Goal: Transaction & Acquisition: Purchase product/service

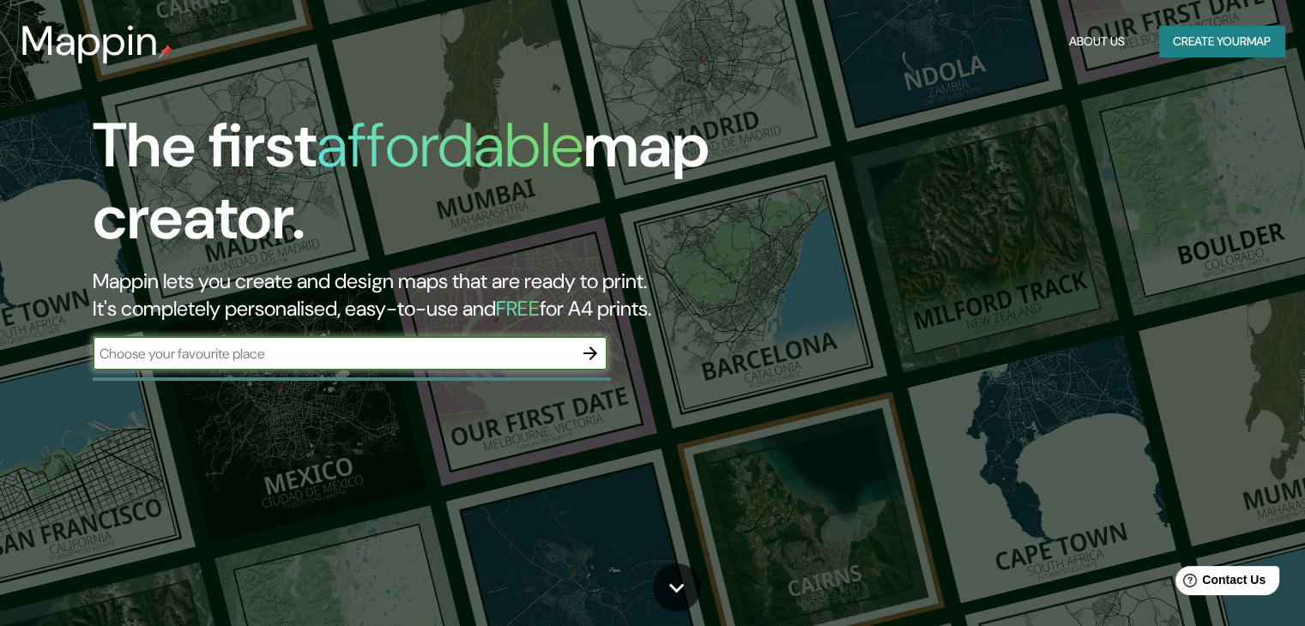
click at [484, 362] on input "text" at bounding box center [333, 354] width 480 height 20
click at [333, 364] on div "​" at bounding box center [350, 353] width 515 height 34
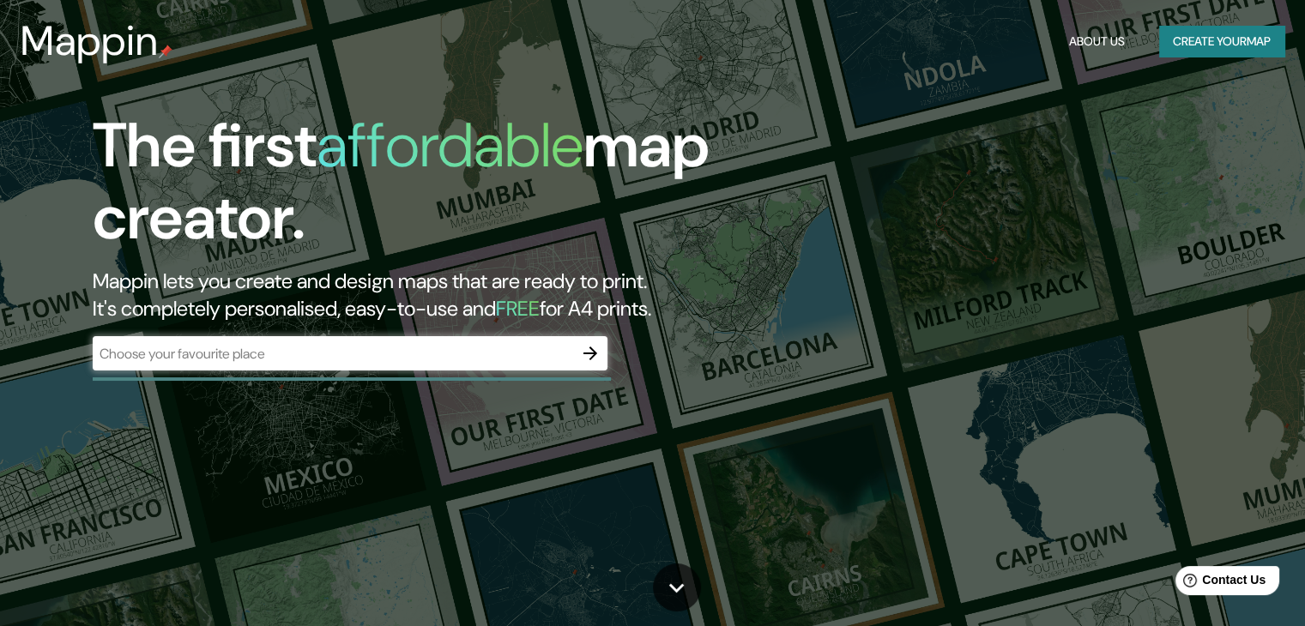
click at [333, 364] on div "​" at bounding box center [350, 353] width 515 height 34
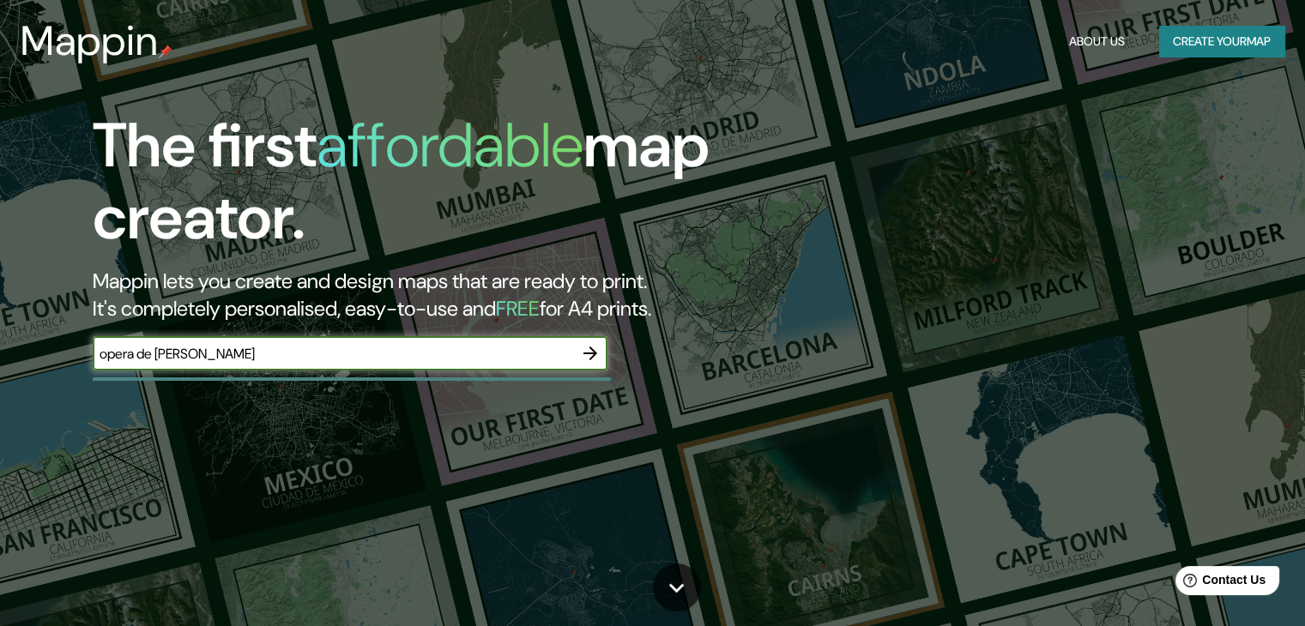
type input "opera de [PERSON_NAME]"
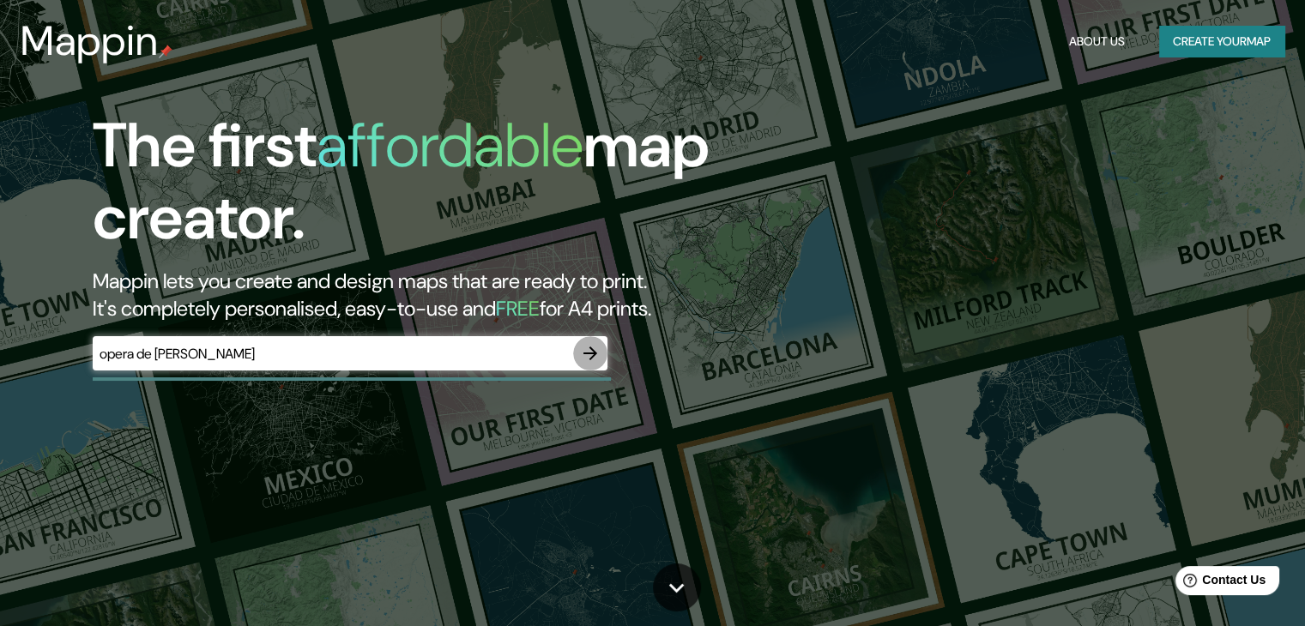
click at [601, 351] on button "button" at bounding box center [590, 353] width 34 height 34
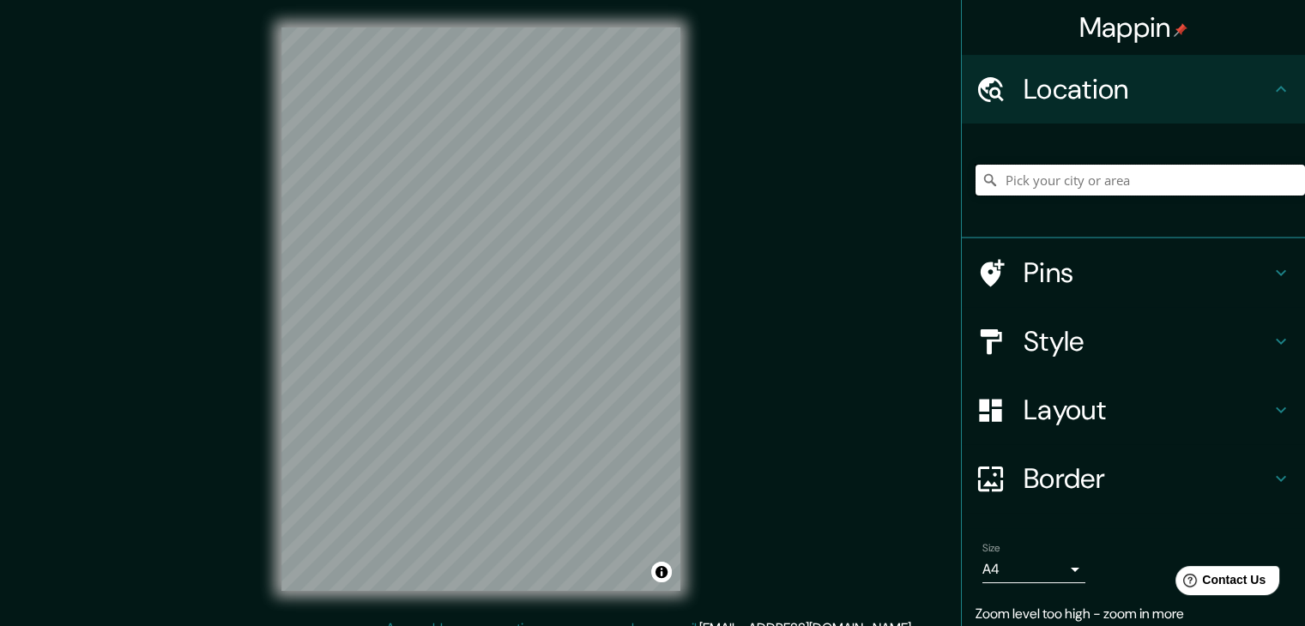
click at [1096, 179] on input "Pick your city or area" at bounding box center [1139, 180] width 329 height 31
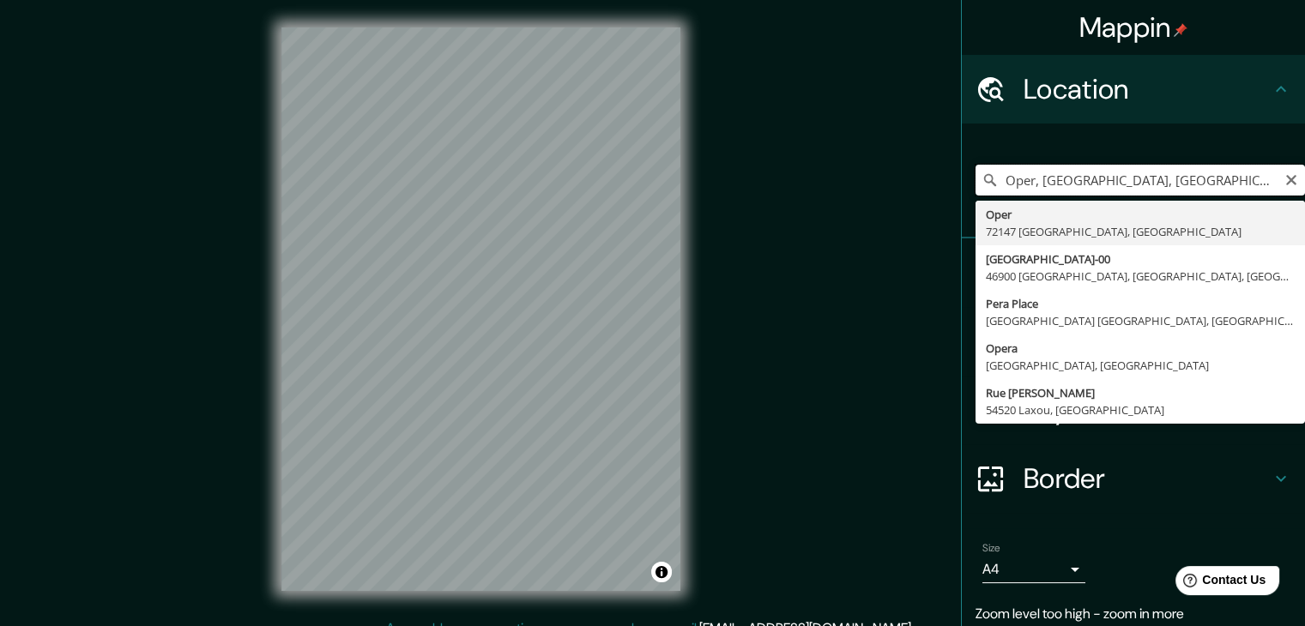
click at [575, 166] on div "Mappin Location [GEOGRAPHIC_DATA] [GEOGRAPHIC_DATA]-00 [GEOGRAPHIC_DATA], [GEOG…" at bounding box center [652, 323] width 1305 height 646
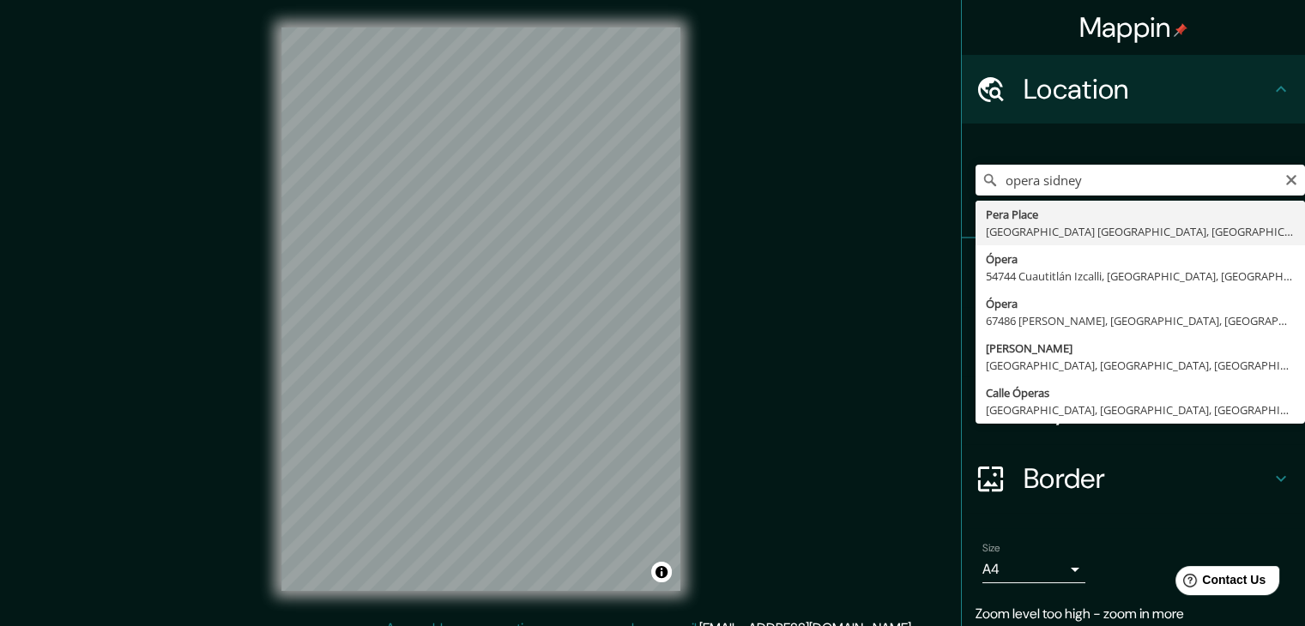
type input "[STREET_ADDRESS]"
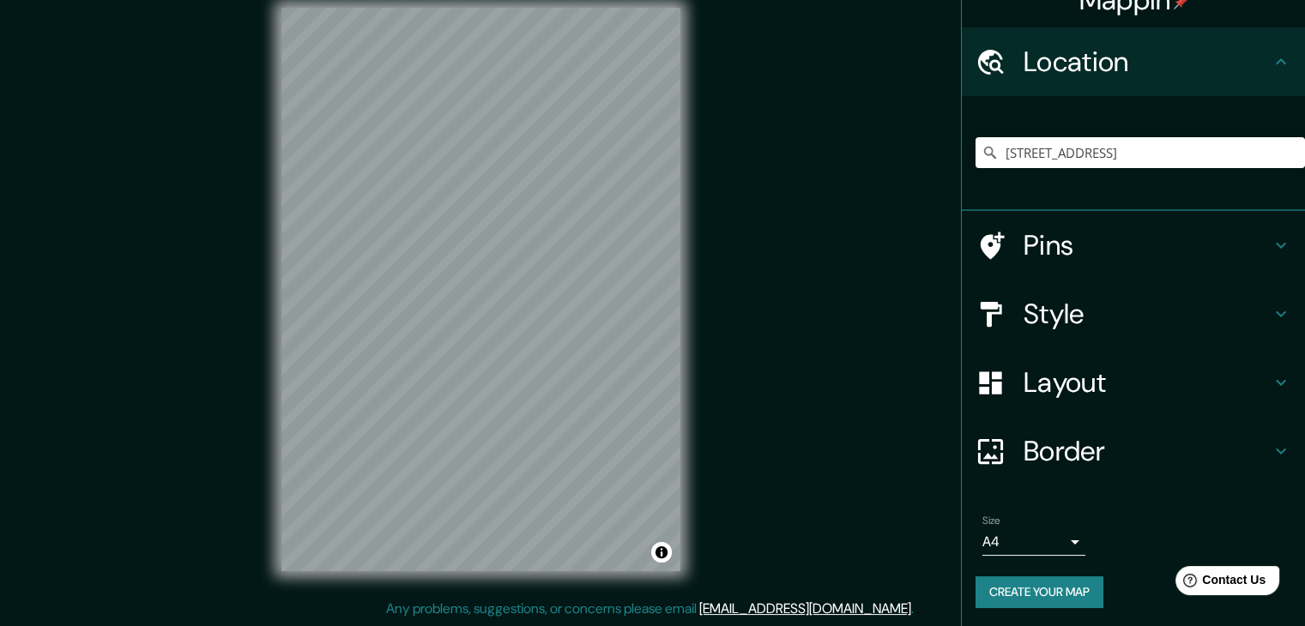
scroll to position [29, 0]
